Goal: Book appointment/travel/reservation

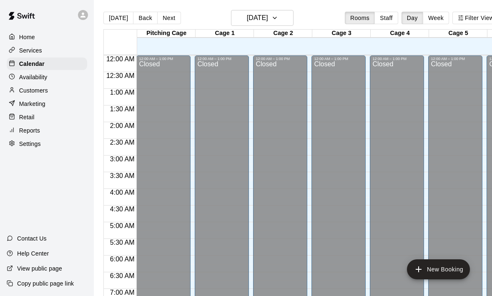
scroll to position [498, 0]
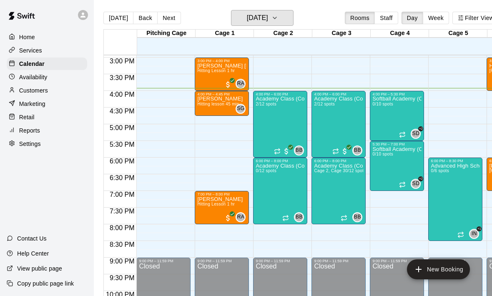
click at [268, 20] on h6 "[DATE]" at bounding box center [257, 18] width 21 height 12
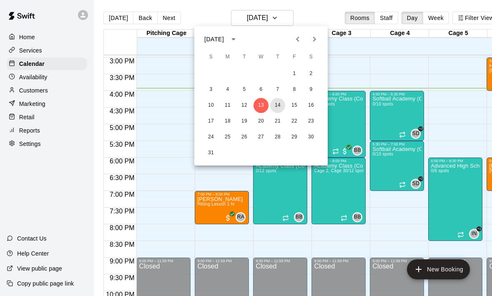
click at [280, 110] on button "14" at bounding box center [277, 105] width 15 height 15
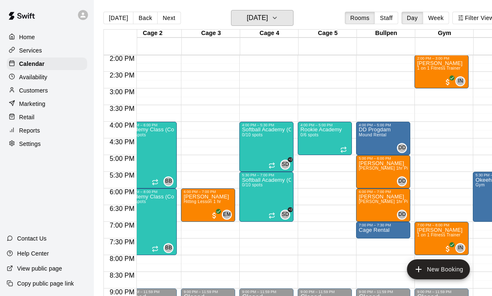
scroll to position [0, 131]
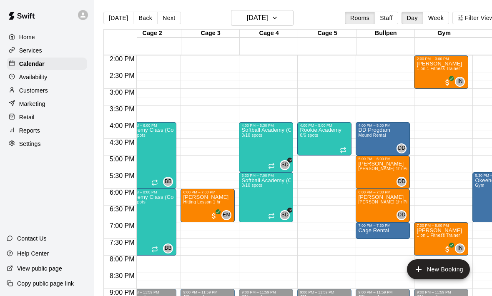
click at [389, 135] on div "DD Progdam Mound Rental" at bounding box center [374, 276] width 32 height 296
click at [365, 136] on icon "edit" at bounding box center [367, 137] width 10 height 10
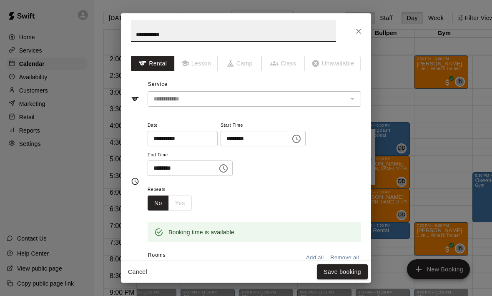
click at [259, 141] on input "********" at bounding box center [253, 138] width 64 height 15
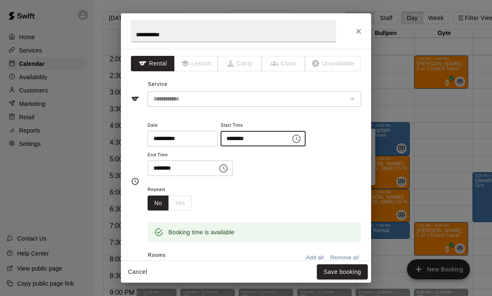
click at [291, 137] on icon "Choose time, selected time is 4:00 PM" at bounding box center [296, 139] width 10 height 10
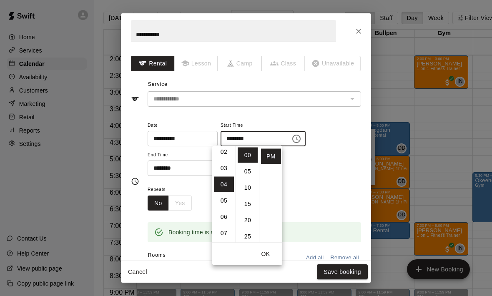
scroll to position [35, 0]
click at [225, 166] on li "03" at bounding box center [224, 168] width 20 height 15
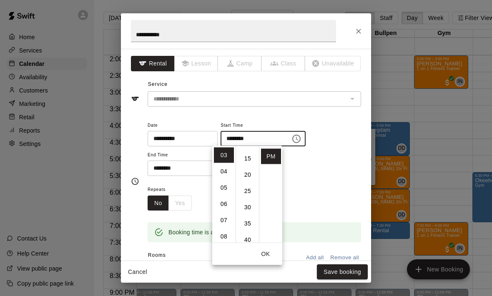
scroll to position [48, 0]
click at [249, 201] on li "30" at bounding box center [248, 205] width 20 height 15
type input "********"
click at [271, 256] on button "OK" at bounding box center [265, 253] width 27 height 15
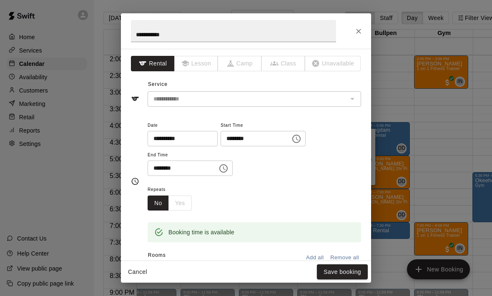
click at [333, 279] on button "Save booking" at bounding box center [342, 271] width 51 height 15
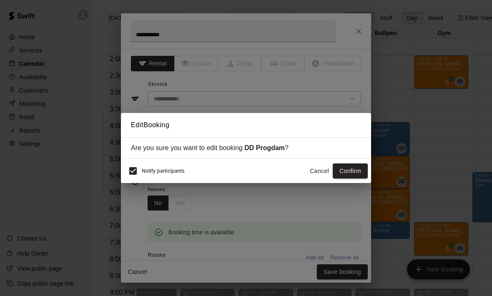
click at [346, 270] on div "Edit Booking Are you sure you want to edit booking DD Progdam ? Notify particip…" at bounding box center [246, 148] width 492 height 296
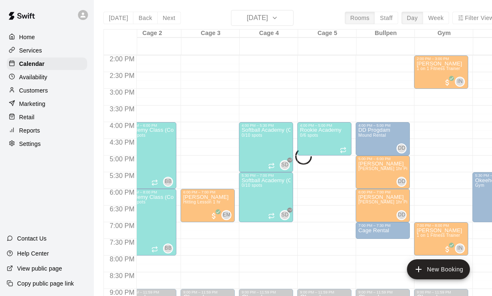
click at [356, 174] on div "5:00 PM – 6:00 PM [PERSON_NAME] [PERSON_NAME] 1hr Pitching DD 0" at bounding box center [383, 172] width 54 height 33
